Goal: Information Seeking & Learning: Find specific fact

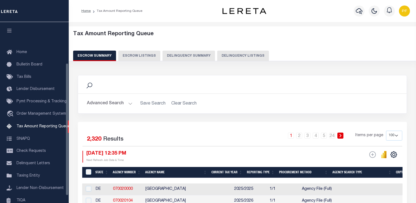
select select "100"
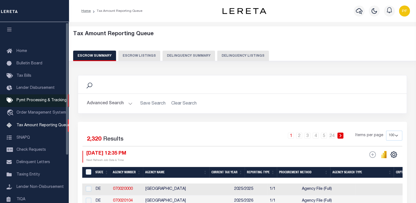
scroll to position [1, 0]
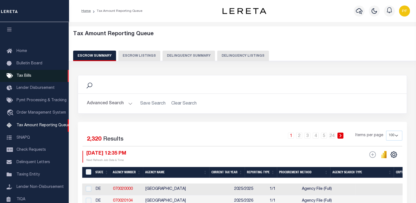
click at [24, 78] on span "Tax Bills" at bounding box center [23, 76] width 15 height 4
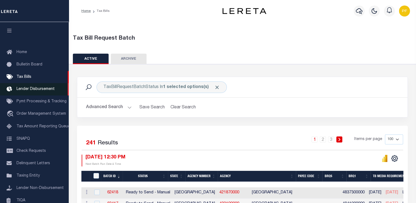
click at [36, 89] on span "Lender Disbursement" at bounding box center [35, 89] width 38 height 4
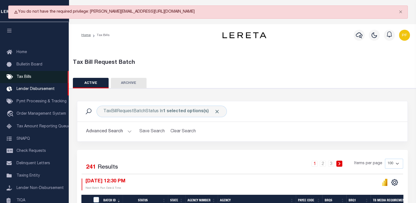
click at [31, 80] on link "Tax Bills" at bounding box center [34, 77] width 69 height 12
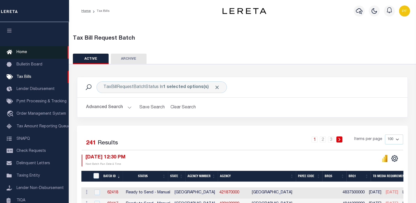
click at [21, 50] on span "Home" at bounding box center [21, 52] width 10 height 4
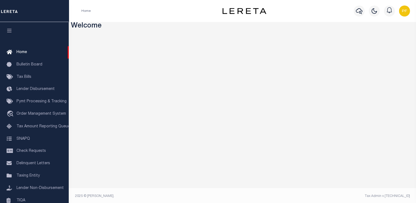
drag, startPoint x: 228, startPoint y: 195, endPoint x: 266, endPoint y: 195, distance: 38.2
click at [266, 195] on div "2025 © LERETA. Tax Admin v.1.0.0.1" at bounding box center [242, 195] width 343 height 5
click at [27, 178] on span "Taxing Entity" at bounding box center [27, 176] width 23 height 4
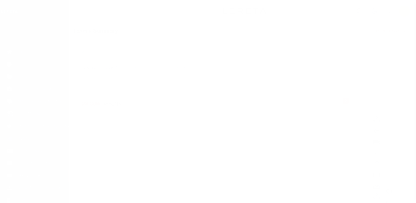
scroll to position [62, 0]
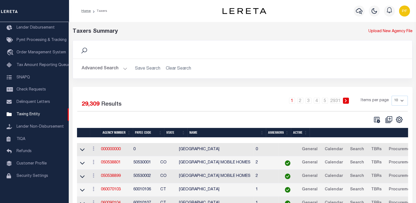
click at [90, 49] on div "Search" at bounding box center [242, 49] width 330 height 9
click at [115, 68] on button "Advanced Search" at bounding box center [105, 68] width 46 height 11
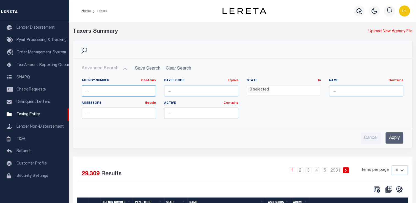
click at [104, 93] on input "text" at bounding box center [119, 90] width 74 height 11
type input "160340000"
click at [396, 136] on input "Apply" at bounding box center [394, 137] width 18 height 11
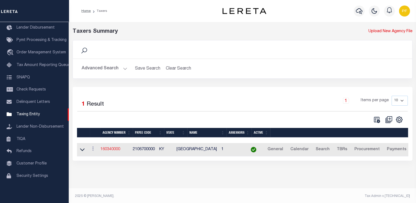
click at [115, 150] on link "160340000" at bounding box center [110, 149] width 20 height 4
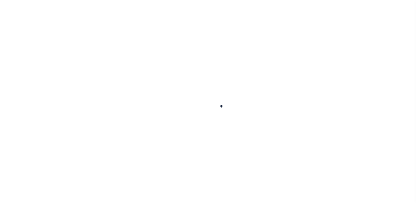
select select
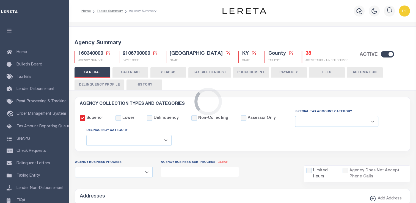
checkbox input "false"
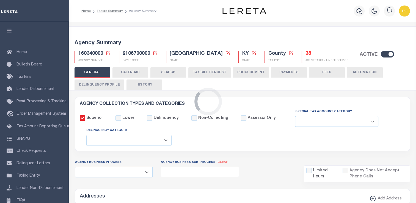
type input "2106700000"
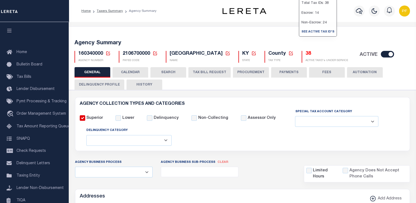
click at [305, 54] on h5 "38" at bounding box center [326, 54] width 43 height 6
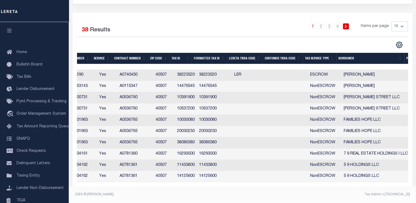
scroll to position [0, 208]
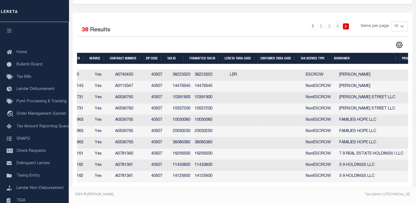
click at [325, 56] on th "Tax Service Type" at bounding box center [315, 58] width 34 height 11
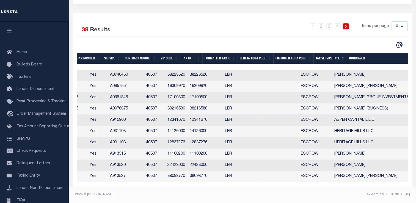
click at [341, 53] on th "Tax Service Type" at bounding box center [330, 58] width 34 height 11
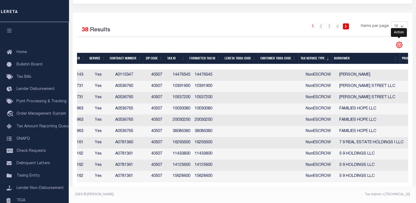
click at [399, 43] on icon "" at bounding box center [399, 44] width 7 height 7
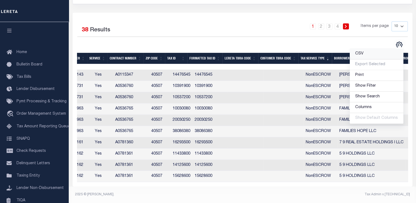
click at [362, 52] on span "CSV" at bounding box center [359, 54] width 8 height 4
